Goal: Check status: Check status

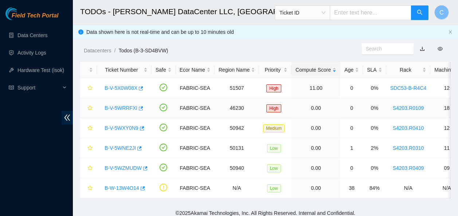
click at [127, 109] on link "B-V-5WRRFXI" at bounding box center [121, 108] width 33 height 6
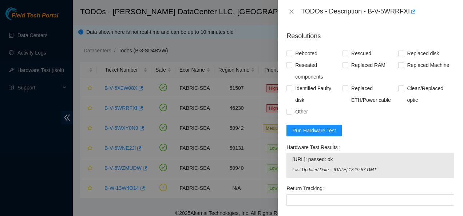
scroll to position [327, 0]
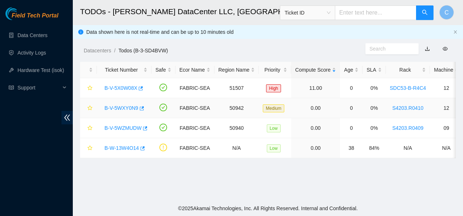
click at [119, 106] on link "B-V-5WXY0N9" at bounding box center [122, 108] width 34 height 6
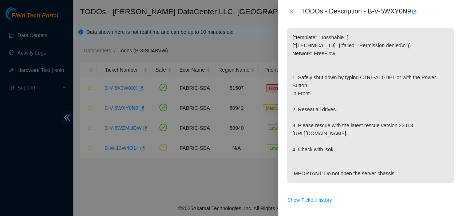
scroll to position [120, 0]
